Goal: Task Accomplishment & Management: Manage account settings

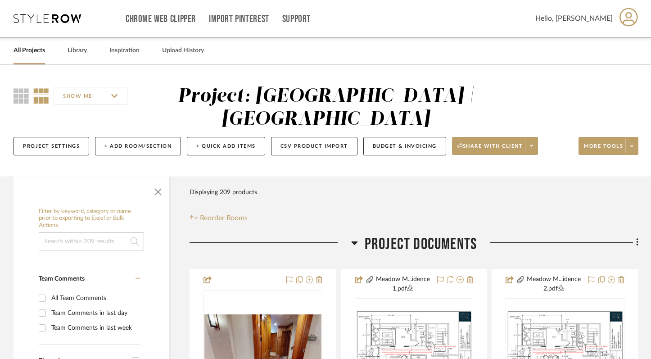
scroll to position [30, 0]
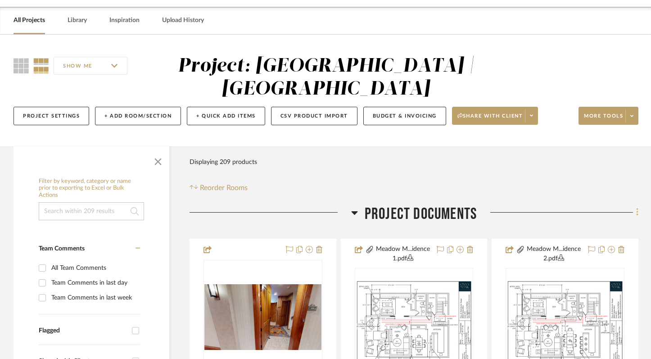
click at [637, 212] on icon at bounding box center [637, 212] width 2 height 8
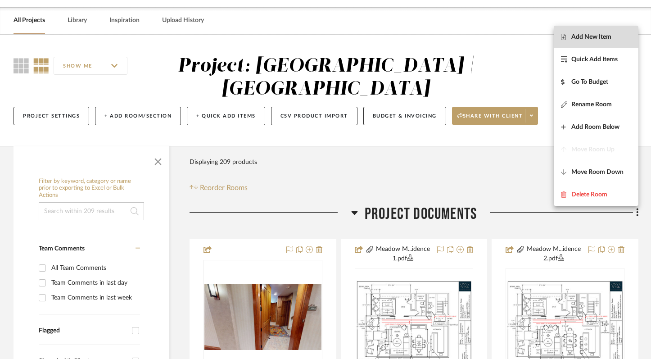
click at [603, 34] on span "Add New Item" at bounding box center [591, 37] width 40 height 8
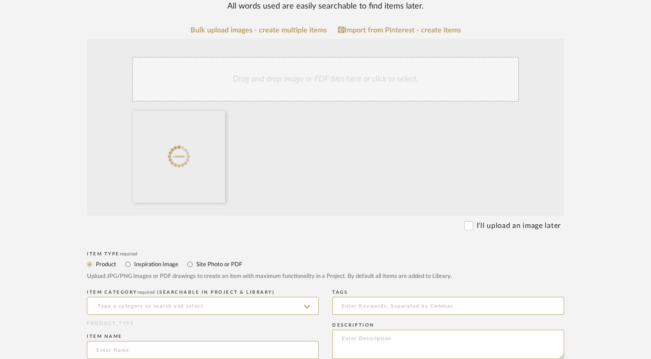
scroll to position [279, 0]
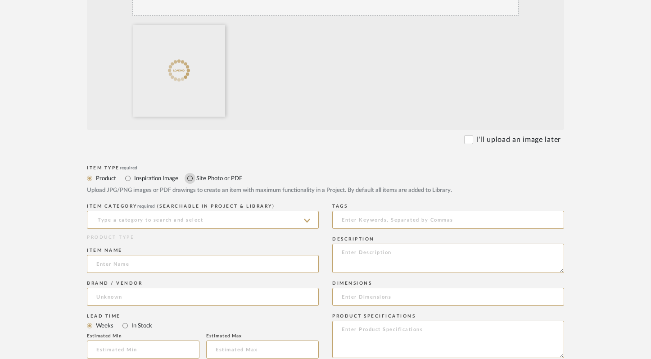
click at [189, 176] on input "Site Photo or PDF" at bounding box center [190, 178] width 11 height 11
radio input "true"
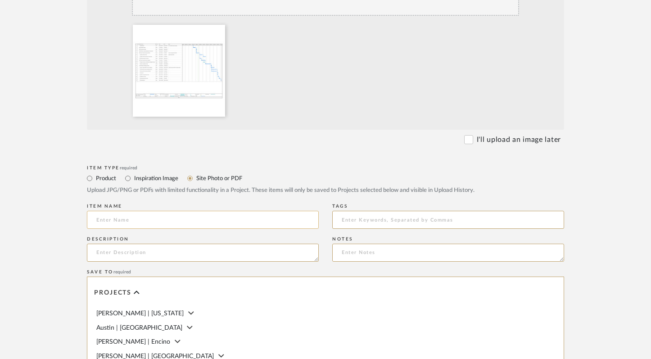
click at [178, 218] on input at bounding box center [203, 220] width 232 height 18
type input "Construction Schedule 9/26"
click at [325, 152] on form "Bulk upload images - create multiple items Import from Pinterest - create items…" at bounding box center [325, 233] width 573 height 586
click at [246, 255] on textarea at bounding box center [203, 252] width 232 height 18
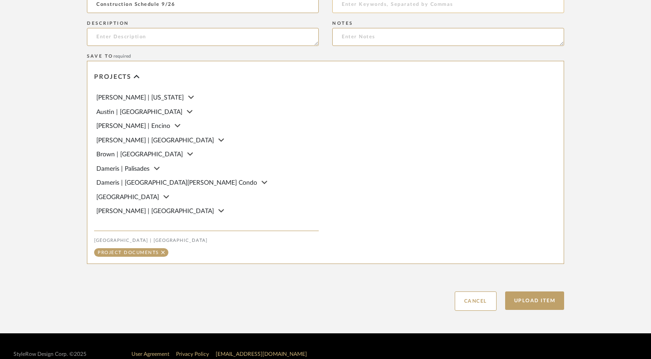
scroll to position [510, 0]
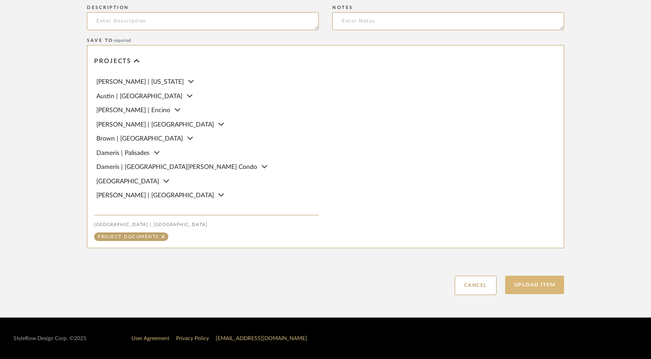
click at [530, 289] on button "Upload Item" at bounding box center [534, 284] width 59 height 18
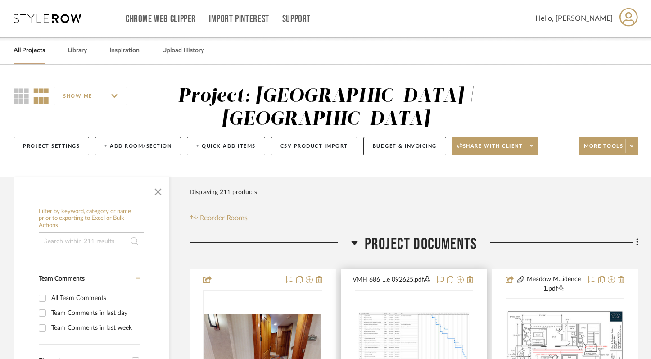
click at [425, 314] on div "0" at bounding box center [414, 346] width 118 height 113
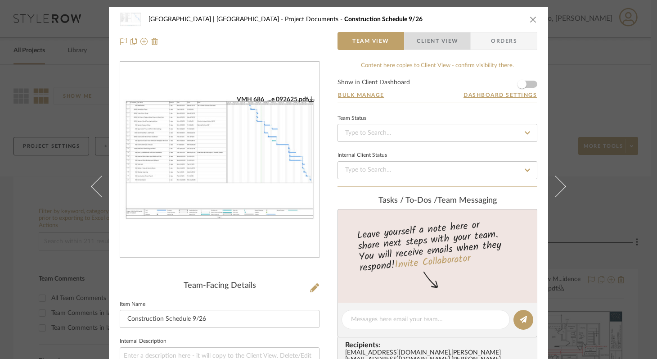
click at [438, 43] on span "Client View" at bounding box center [437, 41] width 41 height 18
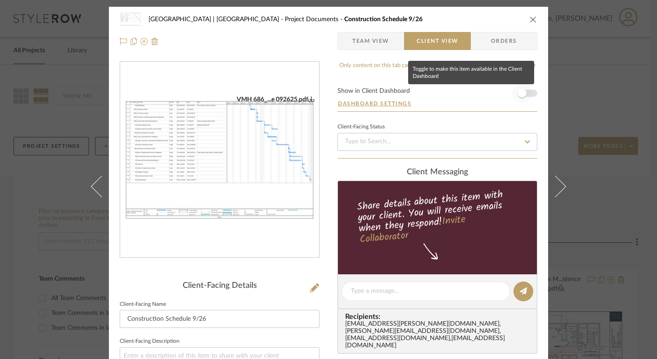
click at [522, 93] on span "button" at bounding box center [522, 93] width 9 height 9
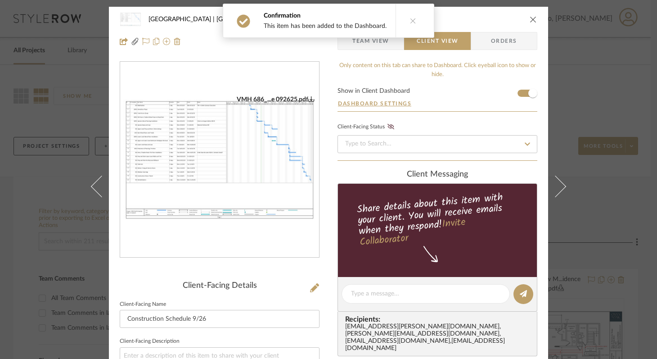
click at [530, 17] on icon "close" at bounding box center [533, 19] width 7 height 7
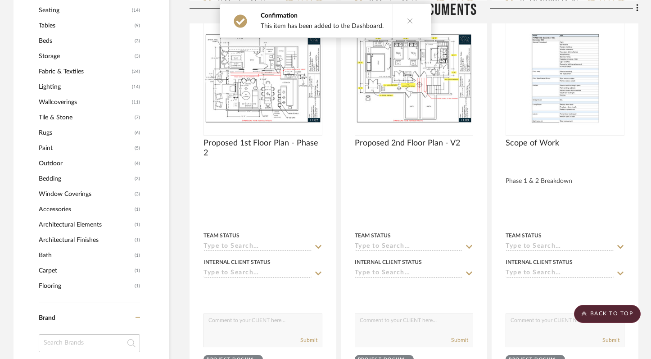
scroll to position [778, 0]
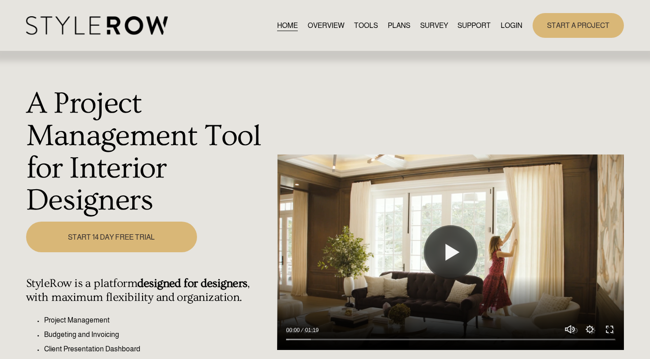
click at [506, 27] on link "LOGIN" at bounding box center [512, 25] width 22 height 12
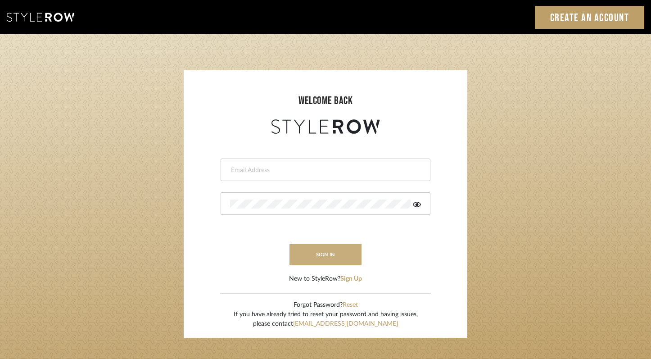
type input "felicia@onyxandoakinteriors.com"
click at [327, 257] on button "sign in" at bounding box center [325, 254] width 72 height 21
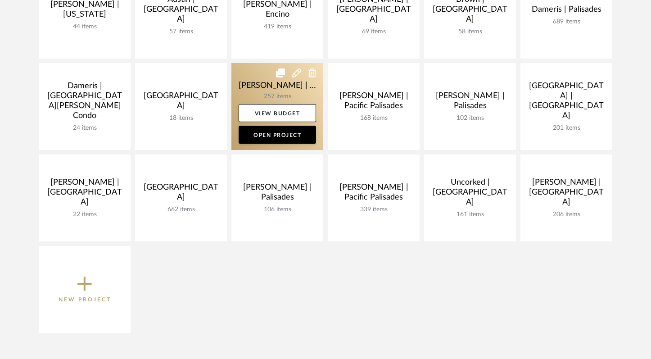
scroll to position [231, 0]
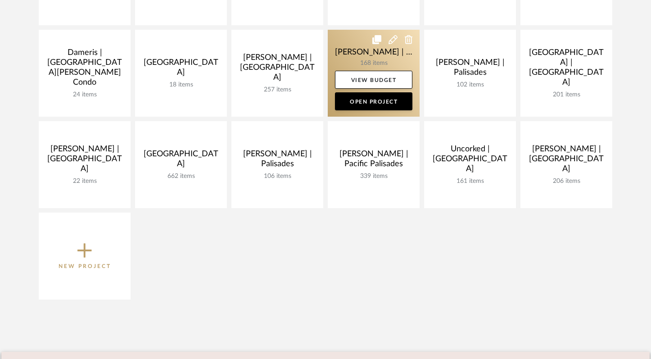
click at [340, 58] on link at bounding box center [374, 73] width 92 height 87
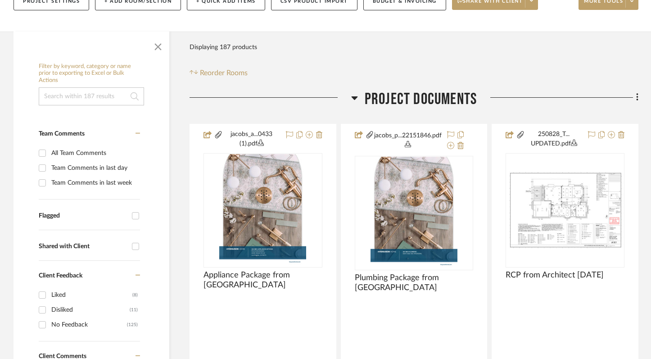
scroll to position [146, 0]
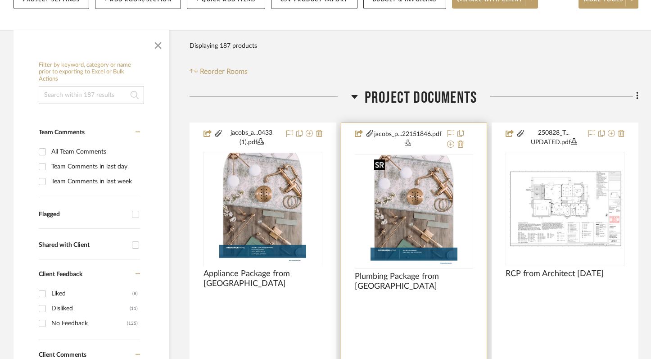
click at [0, 0] on img at bounding box center [0, 0] width 0 height 0
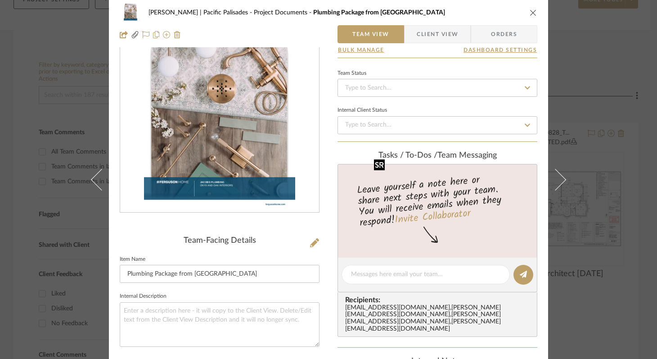
scroll to position [0, 0]
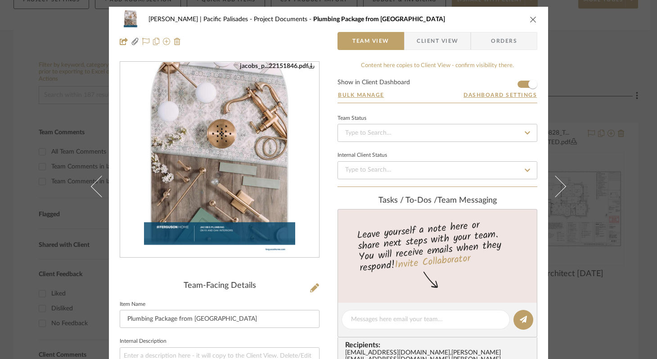
click at [234, 164] on img "0" at bounding box center [219, 159] width 151 height 195
